Goal: Task Accomplishment & Management: Use online tool/utility

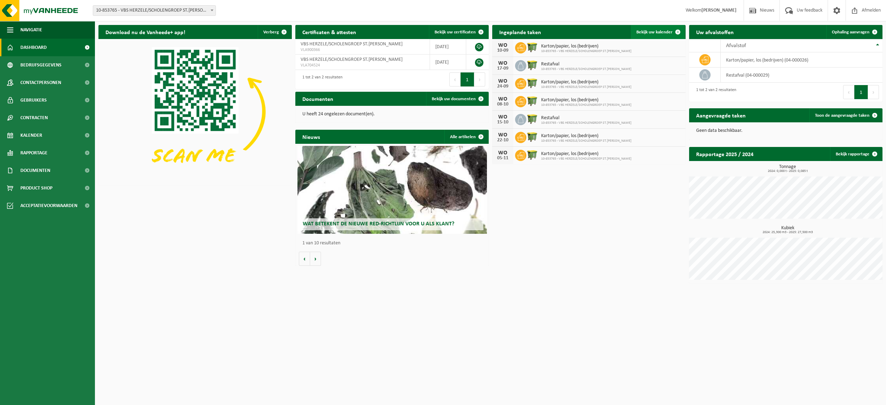
click at [654, 31] on span "Bekijk uw kalender" at bounding box center [655, 32] width 36 height 5
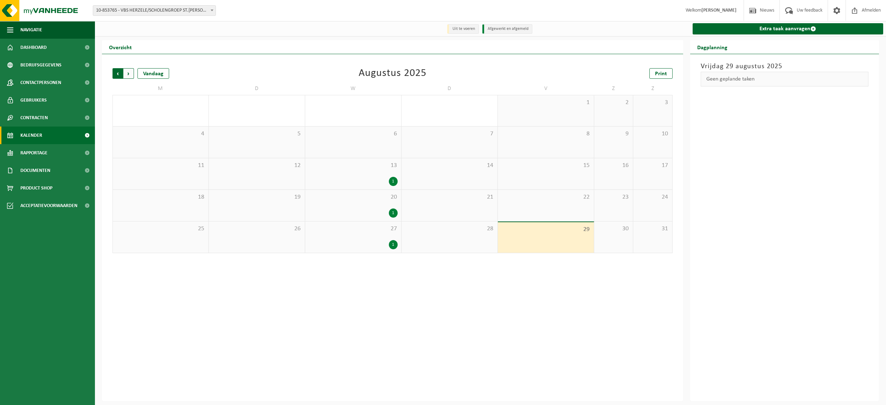
click at [127, 74] on span "Volgende" at bounding box center [128, 73] width 11 height 11
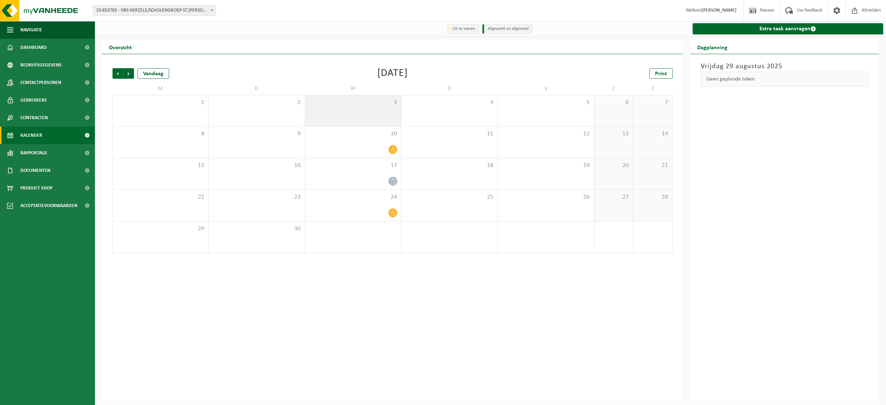
click at [382, 114] on div "3" at bounding box center [353, 110] width 96 height 31
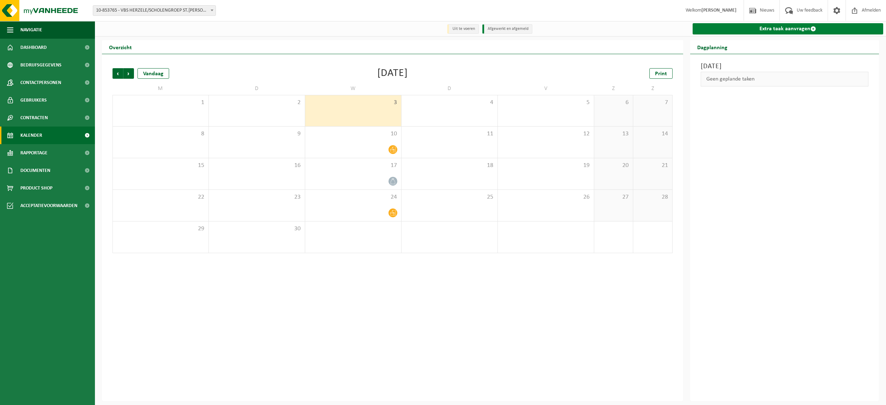
click at [781, 28] on link "Extra taak aanvragen" at bounding box center [788, 28] width 191 height 11
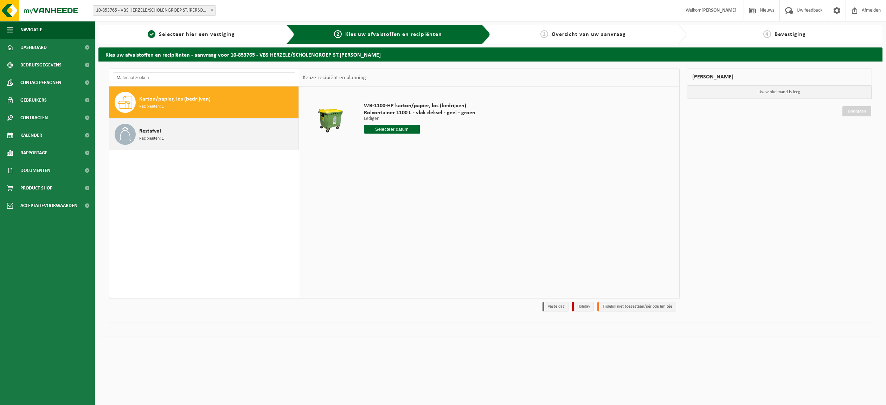
click at [215, 131] on div "Restafval Recipiënten: 1" at bounding box center [218, 134] width 158 height 21
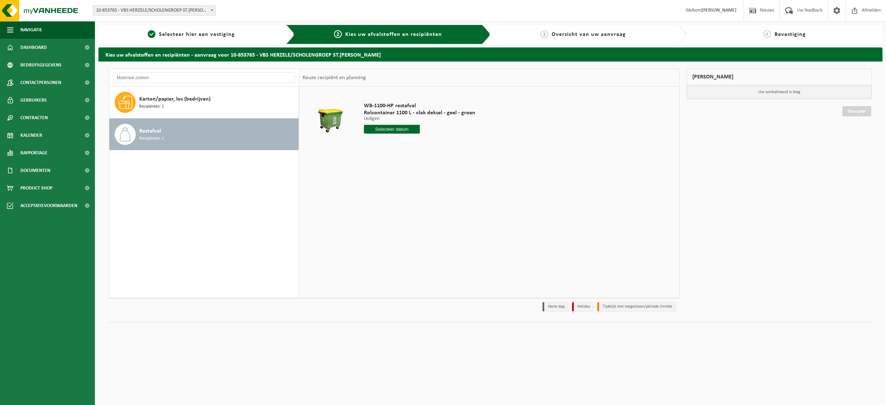
click at [391, 130] on input "text" at bounding box center [392, 129] width 56 height 9
click at [444, 144] on icon at bounding box center [444, 146] width 2 height 4
click at [393, 172] on div "3" at bounding box center [395, 169] width 12 height 11
type input "Van 2025-09-03"
click at [386, 156] on button "In winkelmand" at bounding box center [384, 155] width 39 height 11
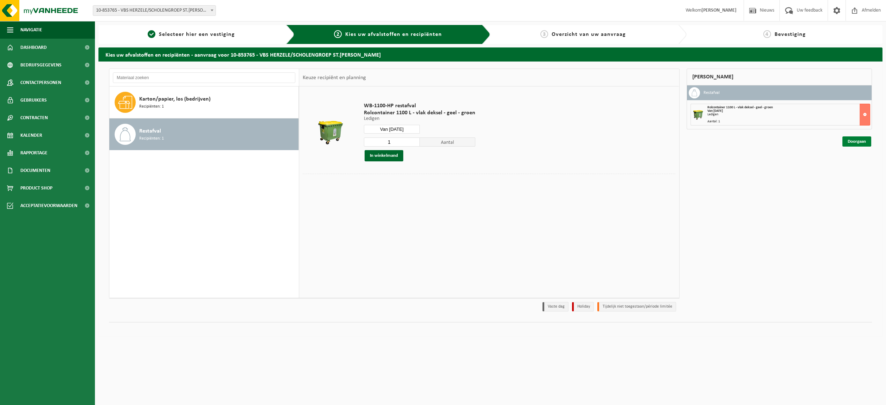
click at [851, 142] on link "Doorgaan" at bounding box center [857, 141] width 29 height 10
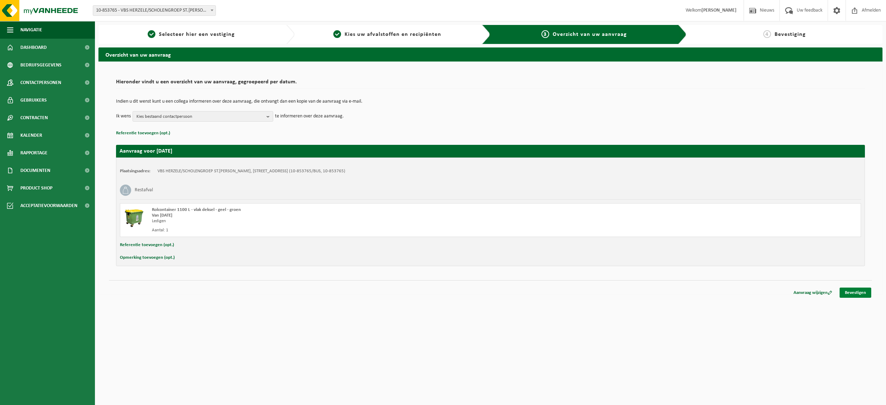
click at [849, 294] on link "Bevestigen" at bounding box center [856, 293] width 32 height 10
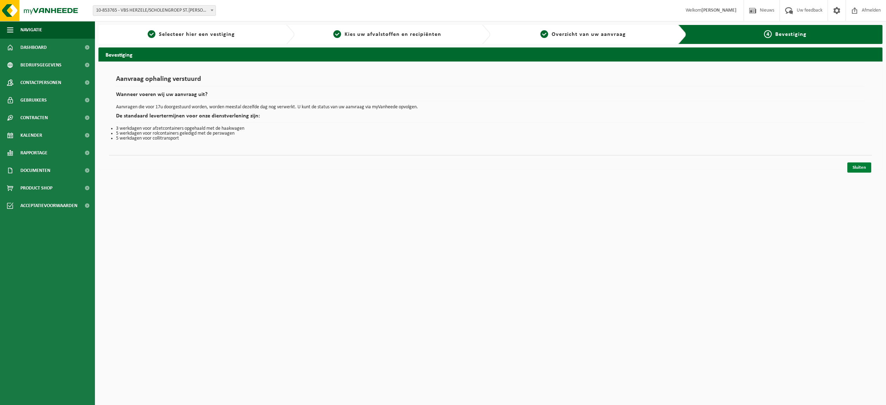
click at [851, 170] on link "Sluiten" at bounding box center [860, 168] width 24 height 10
